Goal: Information Seeking & Learning: Check status

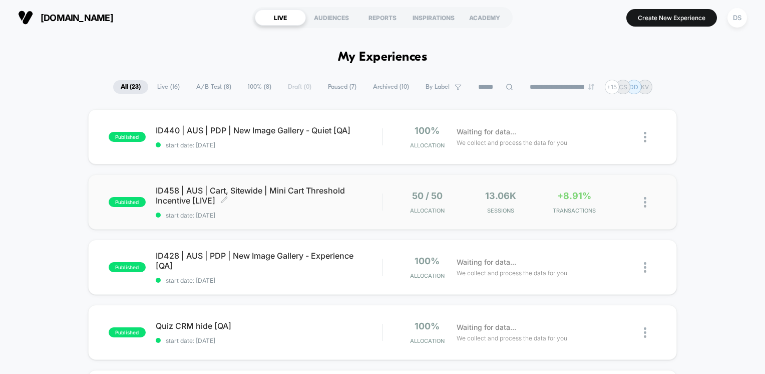
click at [198, 195] on span "ID458 | AUS | Cart, Sitewide | Mini Cart Threshold Incentive [LIVE] Click to ed…" at bounding box center [269, 195] width 227 height 20
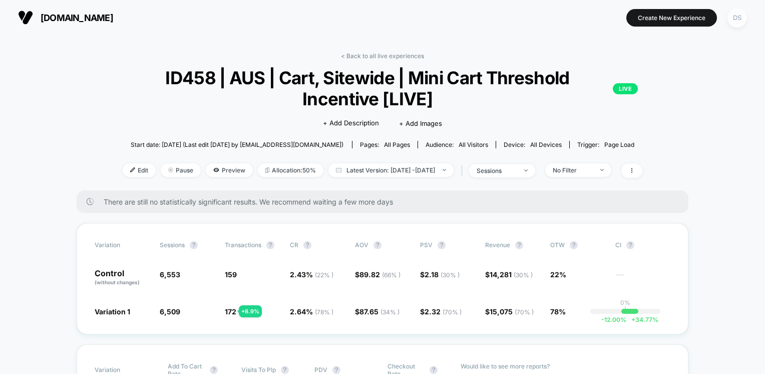
click at [737, 18] on div "DS" at bounding box center [738, 18] width 20 height 20
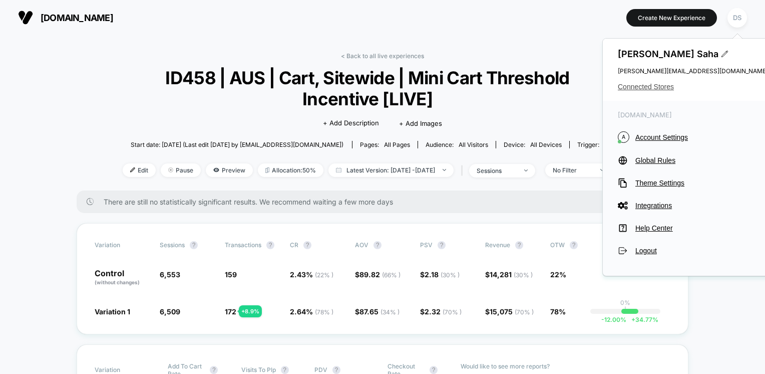
click at [658, 86] on span "Connected Stores" at bounding box center [693, 87] width 150 height 8
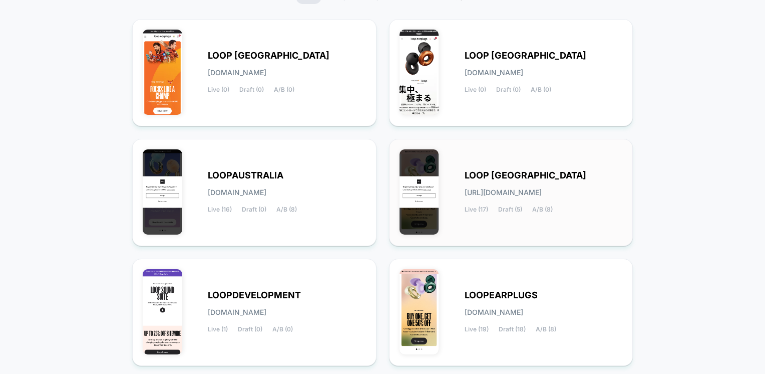
scroll to position [188, 0]
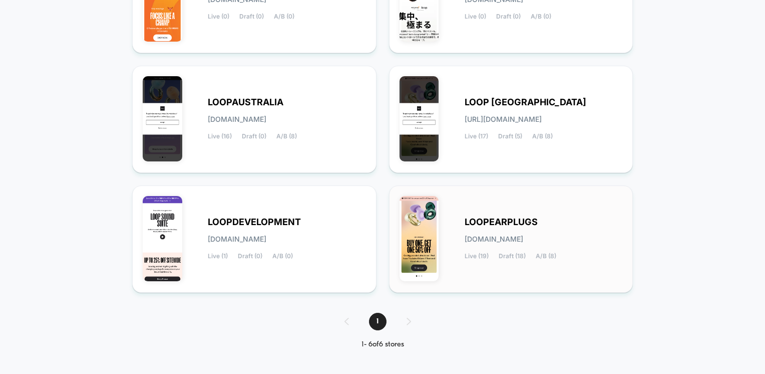
click at [513, 213] on div "LOOPEARPLUGS [DOMAIN_NAME] Live (19) Draft (18) A/B (8)" at bounding box center [511, 239] width 223 height 86
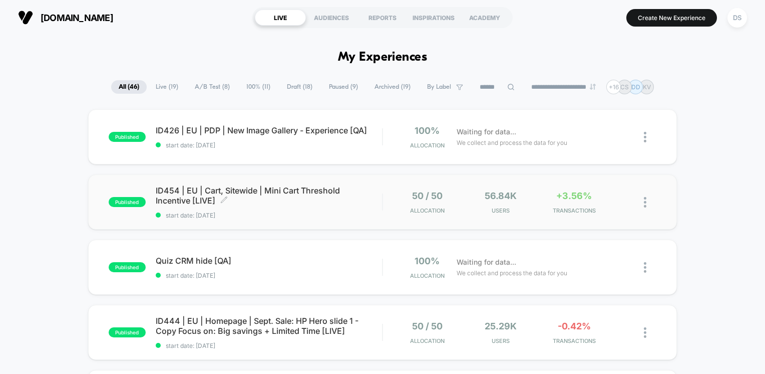
click at [327, 191] on span "ID454 | EU | Cart, Sitewide | Mini Cart Threshold Incentive [LIVE] Click to edi…" at bounding box center [269, 195] width 227 height 20
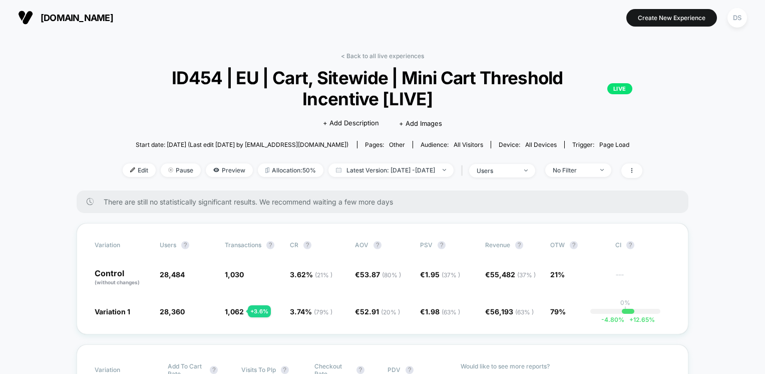
drag, startPoint x: 365, startPoint y: 221, endPoint x: 767, endPoint y: 395, distance: 438.4
click at [765, 373] on html "[DOMAIN_NAME] Create New Experience DS [DOMAIN_NAME] < Back to all live experie…" at bounding box center [382, 187] width 765 height 374
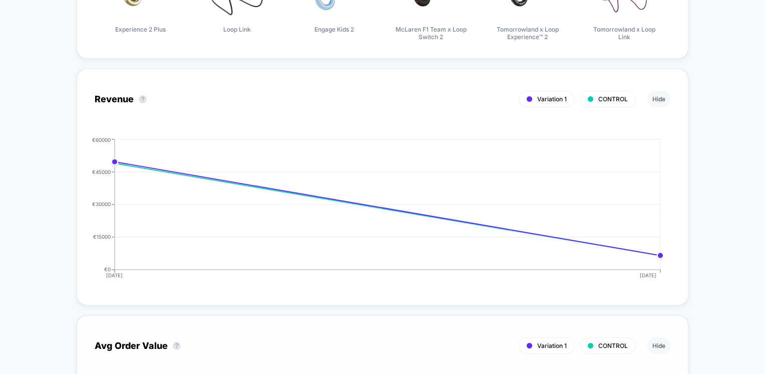
scroll to position [952, 0]
